Goal: Task Accomplishment & Management: Manage account settings

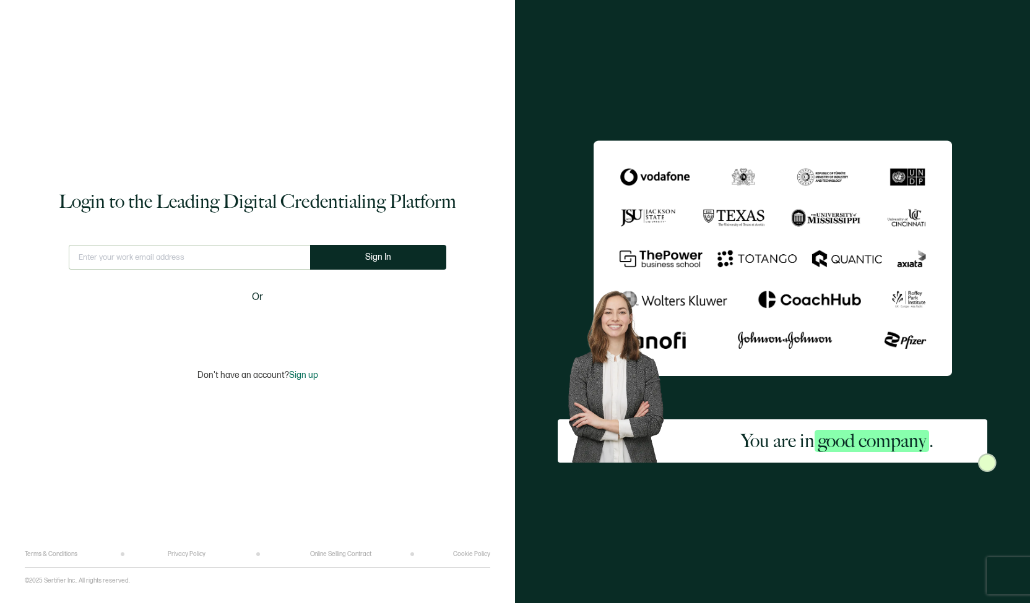
click at [113, 262] on input "text" at bounding box center [189, 257] width 241 height 25
type input "[EMAIL_ADDRESS][DOMAIN_NAME]"
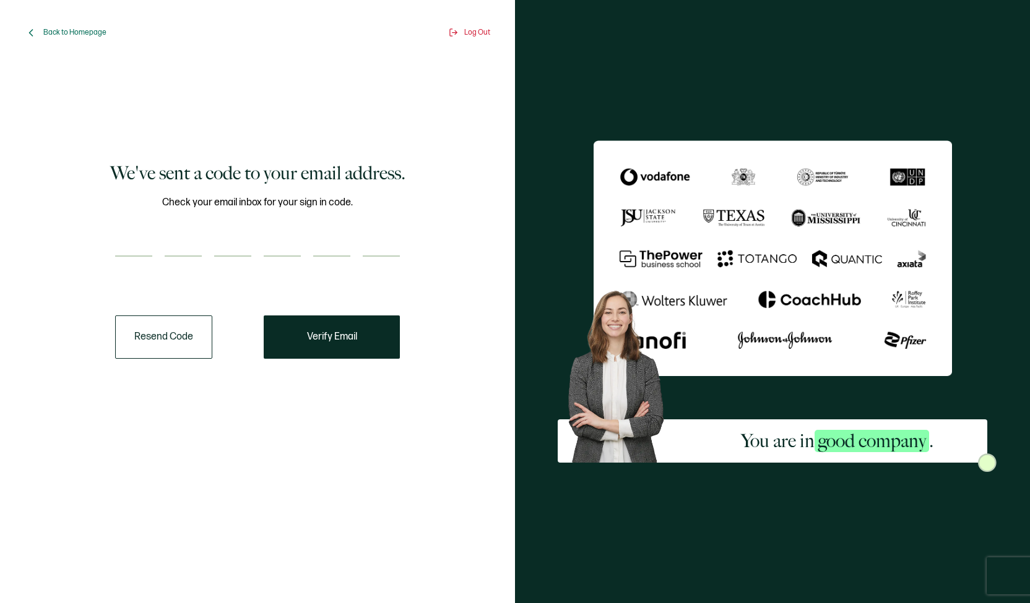
click at [159, 345] on button "Resend Code" at bounding box center [163, 337] width 97 height 43
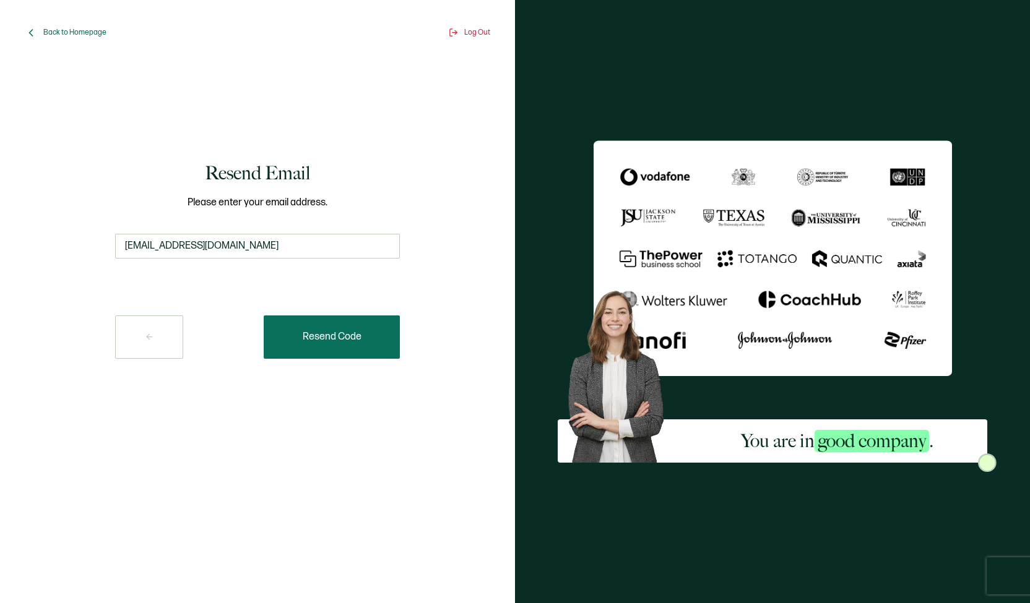
click at [322, 345] on button "Resend Code" at bounding box center [332, 337] width 136 height 43
click at [142, 326] on button at bounding box center [149, 337] width 68 height 43
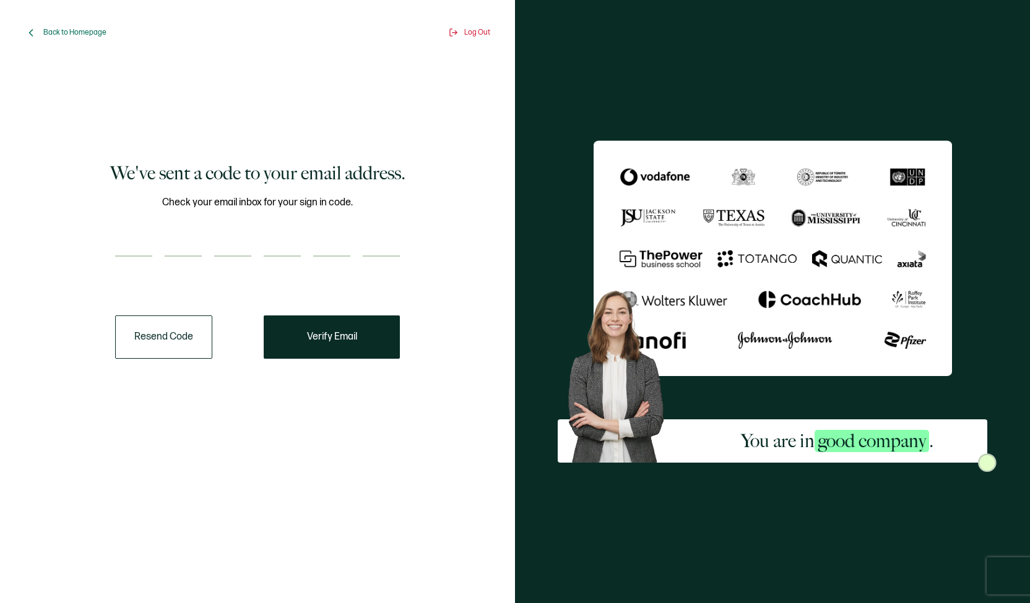
click at [139, 241] on input "number" at bounding box center [133, 244] width 37 height 25
type input "5"
type input "4"
type input "2"
type input "1"
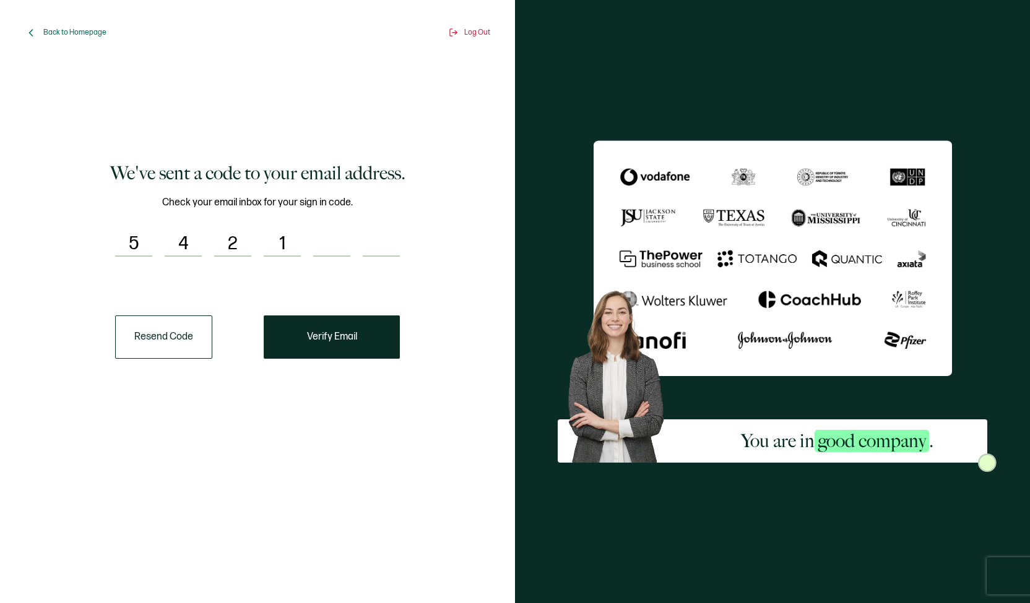
type input "7"
type input "1"
